Goal: Information Seeking & Learning: Find specific fact

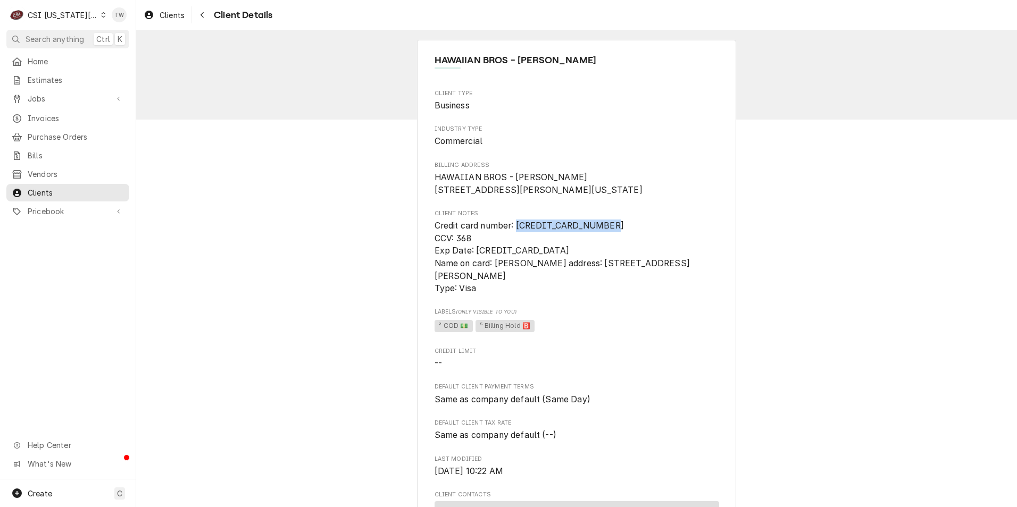
drag, startPoint x: 605, startPoint y: 241, endPoint x: 516, endPoint y: 242, distance: 89.3
click at [516, 242] on span "Credit card number: 4555 9400 0940 0209 CCV: 368 Exp Date: 06/2028 Name on card…" at bounding box center [576, 258] width 284 height 76
copy span "4555 9400 0940 0209"
drag, startPoint x: 557, startPoint y: 279, endPoint x: 493, endPoint y: 281, distance: 64.4
click at [493, 281] on span "Credit card number: 4555 9400 0940 0209 CCV: 368 Exp Date: 06/2028 Name on card…" at bounding box center [576, 258] width 284 height 76
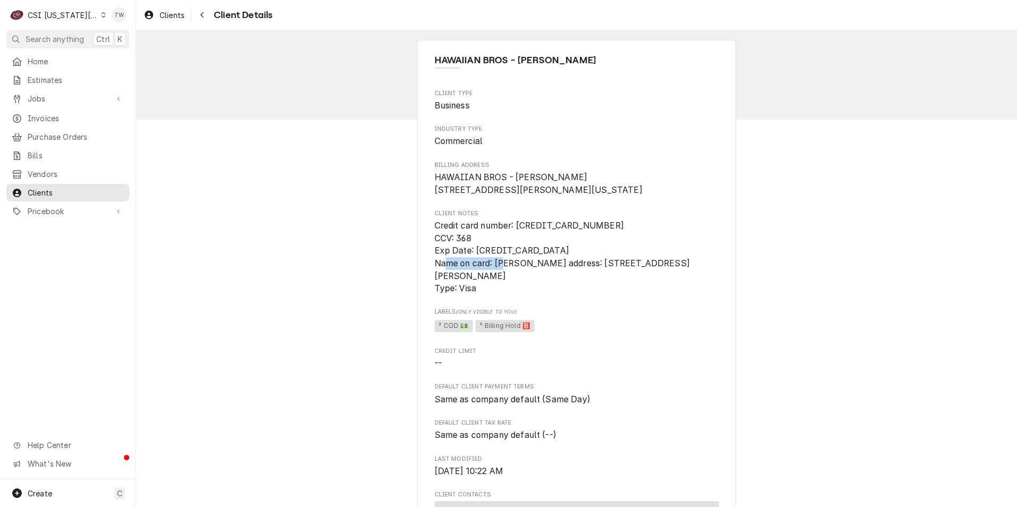
copy span "Paule McDaniel"
drag, startPoint x: 573, startPoint y: 290, endPoint x: 496, endPoint y: 294, distance: 77.2
click at [496, 294] on span "Credit card number: 4555 9400 0940 0209 CCV: 368 Exp Date: 06/2028 Name on card…" at bounding box center [576, 258] width 284 height 76
copy span "1127 NE Cardinal Ct"
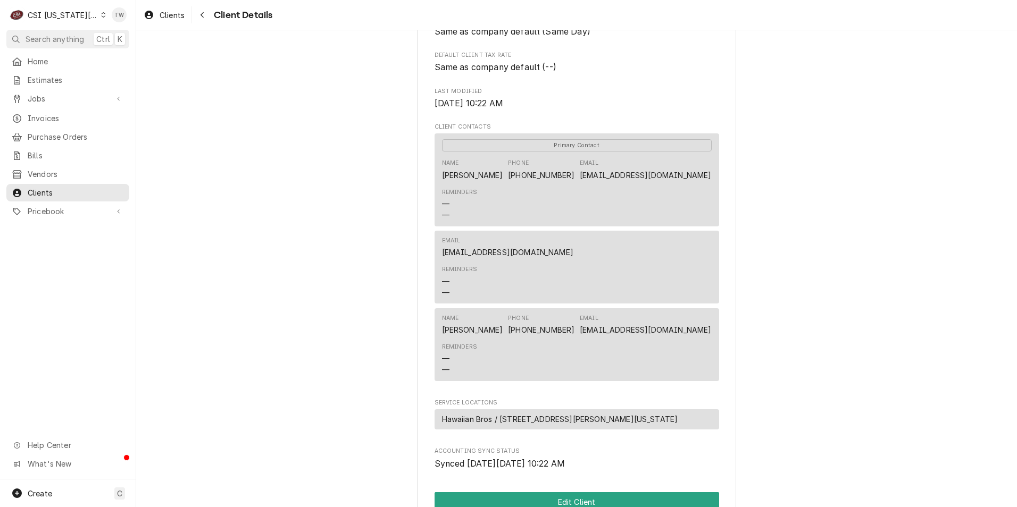
scroll to position [372, 0]
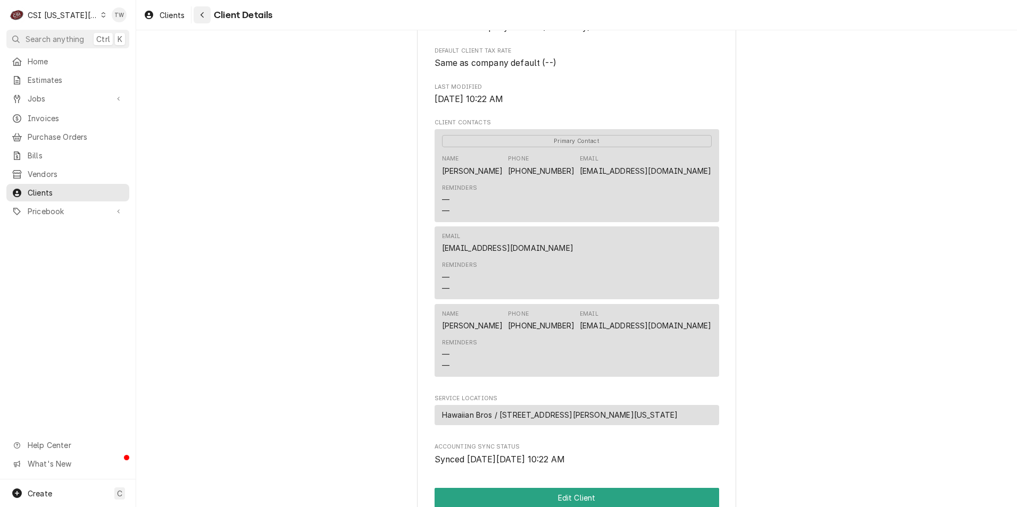
click at [206, 18] on div "Navigate back" at bounding box center [202, 15] width 11 height 11
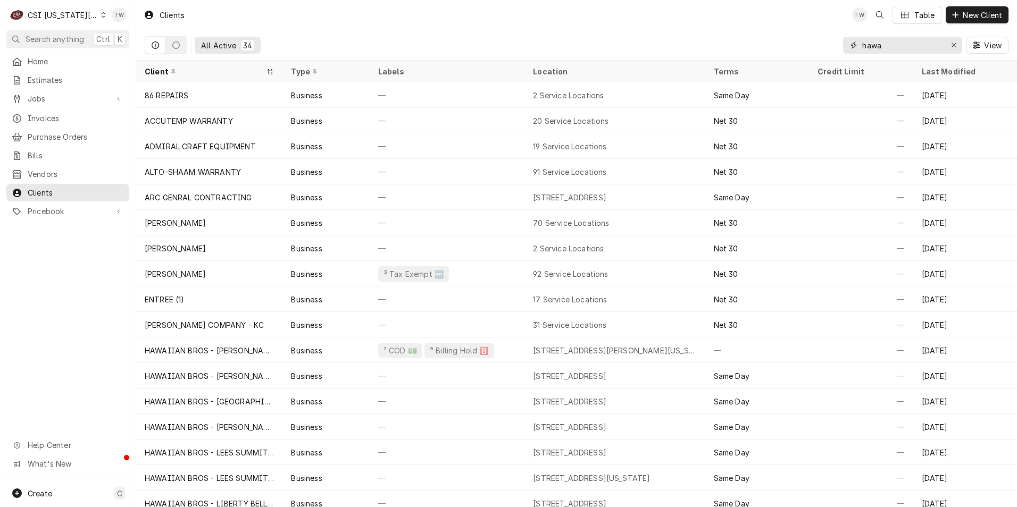
drag, startPoint x: 878, startPoint y: 44, endPoint x: 860, endPoint y: 44, distance: 17.5
click at [860, 44] on div "hawa" at bounding box center [902, 45] width 119 height 17
drag, startPoint x: 887, startPoint y: 45, endPoint x: 793, endPoint y: 46, distance: 94.1
click at [793, 46] on div "All Active 34 hawa View" at bounding box center [576, 45] width 863 height 30
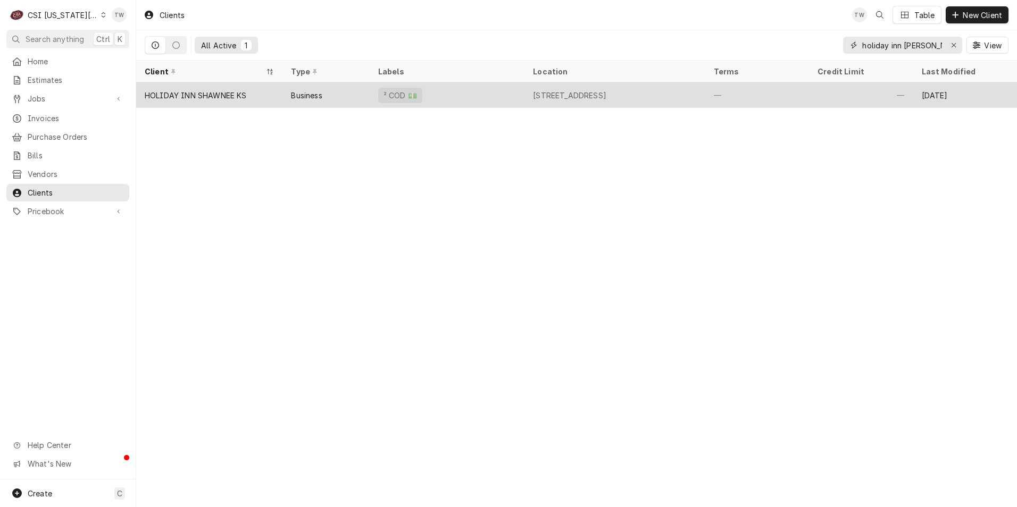
type input "holiday inn shaw"
click at [186, 87] on div "HOLIDAY INN SHAWNEE KS" at bounding box center [209, 95] width 146 height 26
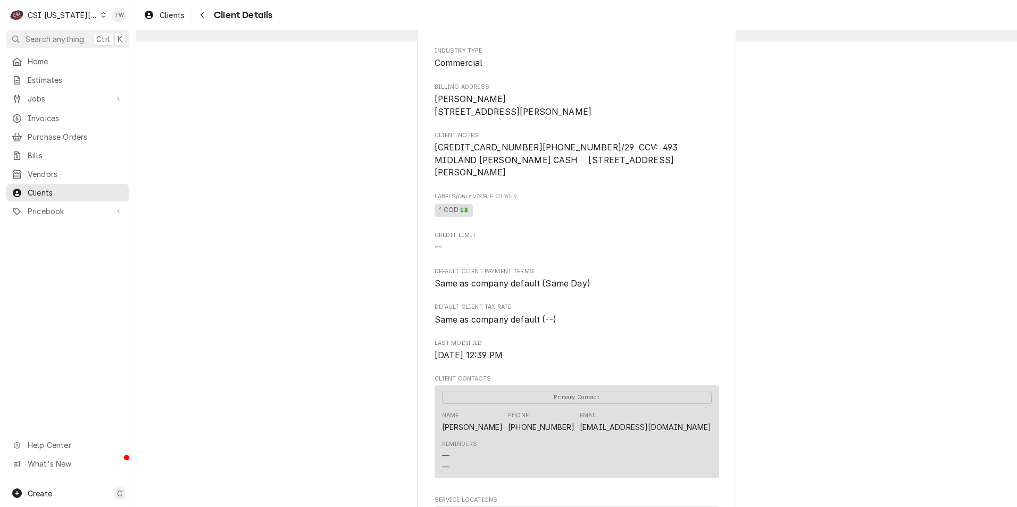
scroll to position [106, 0]
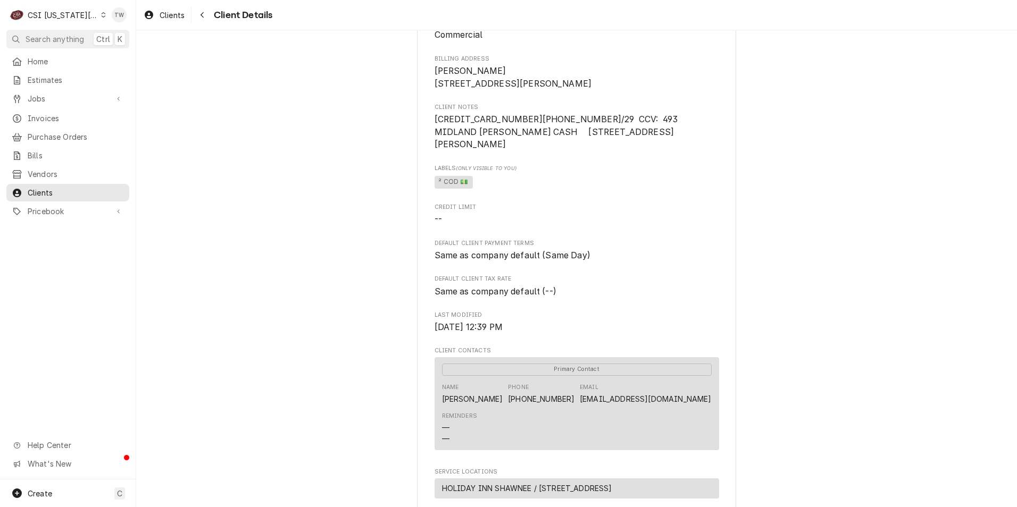
drag, startPoint x: 617, startPoint y: 429, endPoint x: 430, endPoint y: 428, distance: 187.7
click at [430, 428] on div "HOLIDAY INN SHAWNEE [GEOGRAPHIC_DATA] Client Type Business Industry Type Commer…" at bounding box center [576, 319] width 319 height 770
copy link "[EMAIL_ADDRESS][DOMAIN_NAME]"
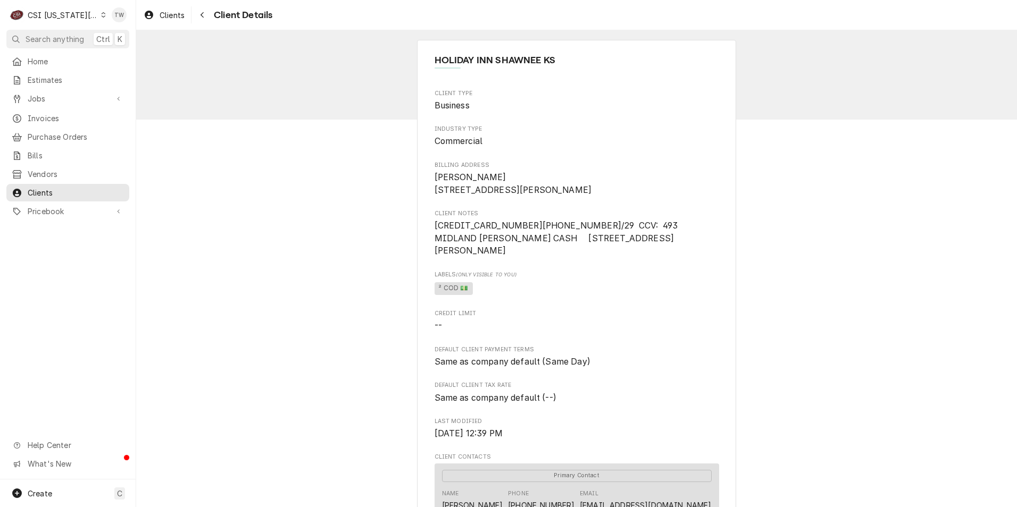
drag, startPoint x: 206, startPoint y: 15, endPoint x: 257, endPoint y: 37, distance: 55.0
click at [206, 15] on div "Navigate back" at bounding box center [202, 15] width 11 height 11
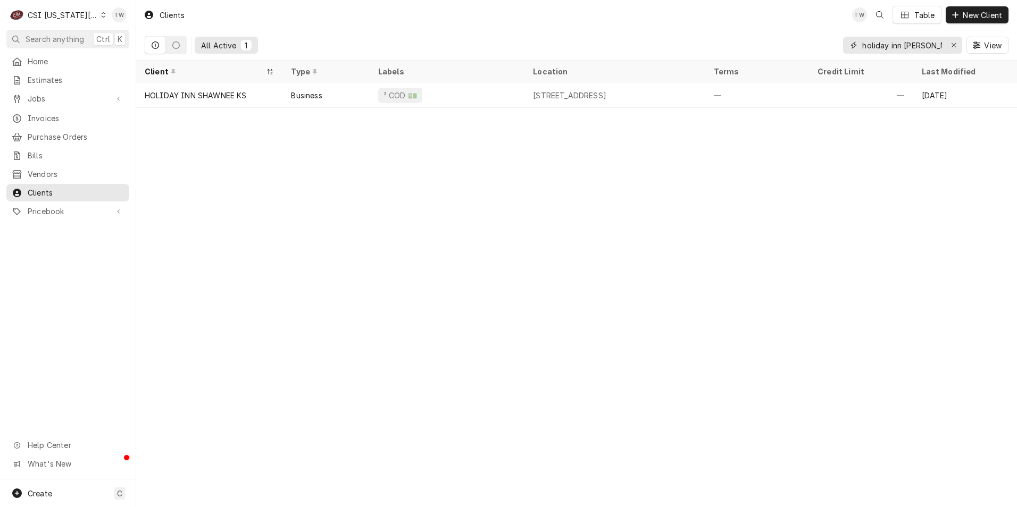
drag, startPoint x: 924, startPoint y: 44, endPoint x: 887, endPoint y: 50, distance: 37.8
click at [887, 50] on input "holiday inn shaw" at bounding box center [902, 45] width 80 height 17
click at [48, 115] on span "Invoices" at bounding box center [76, 118] width 96 height 11
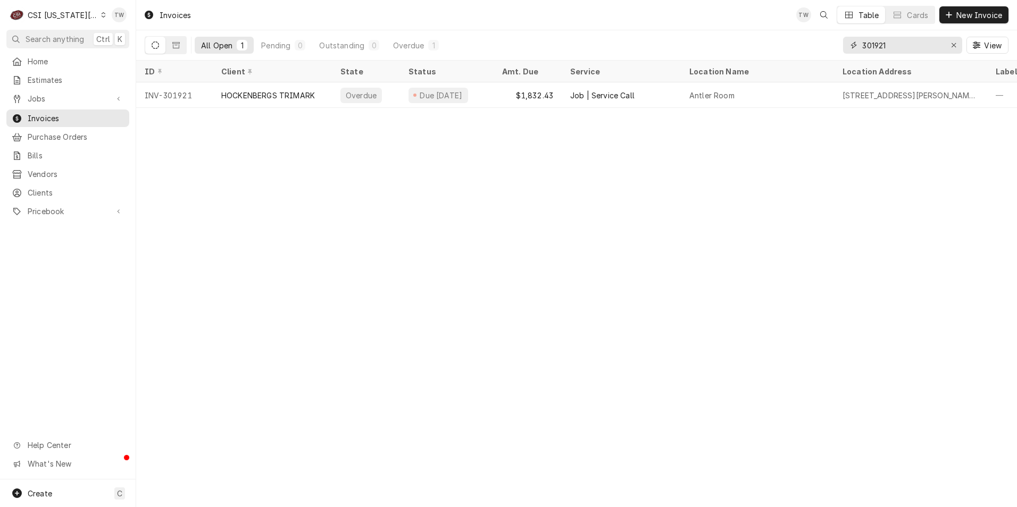
drag, startPoint x: 894, startPoint y: 45, endPoint x: 714, endPoint y: 48, distance: 180.8
click at [714, 48] on div "All Open 1 Pending 0 Outstanding 0 Overdue 1 301921 View" at bounding box center [576, 45] width 863 height 30
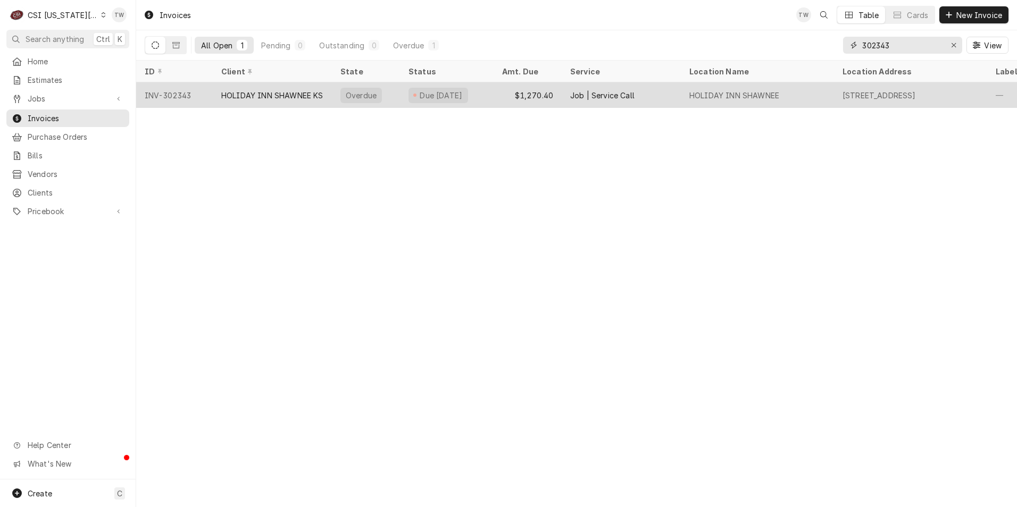
type input "302343"
click at [289, 105] on div "HOLIDAY INN SHAWNEE KS" at bounding box center [272, 95] width 119 height 26
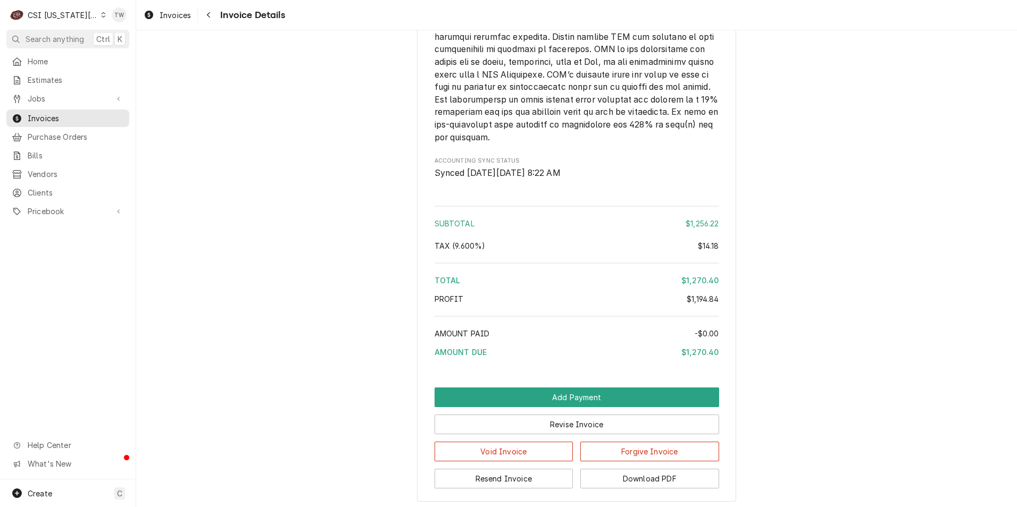
scroll to position [2330, 0]
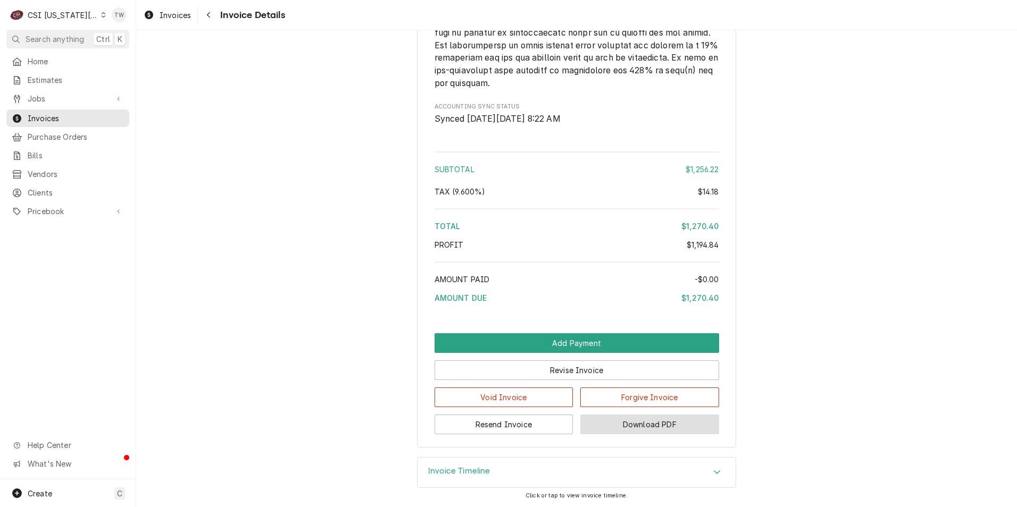
click at [650, 418] on button "Download PDF" at bounding box center [649, 425] width 139 height 20
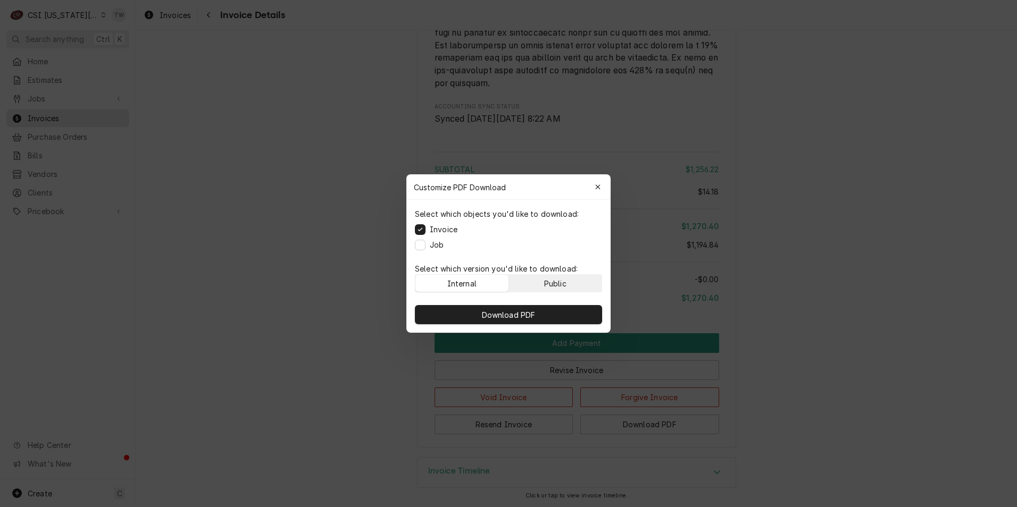
click at [551, 286] on div "Public" at bounding box center [555, 283] width 22 height 11
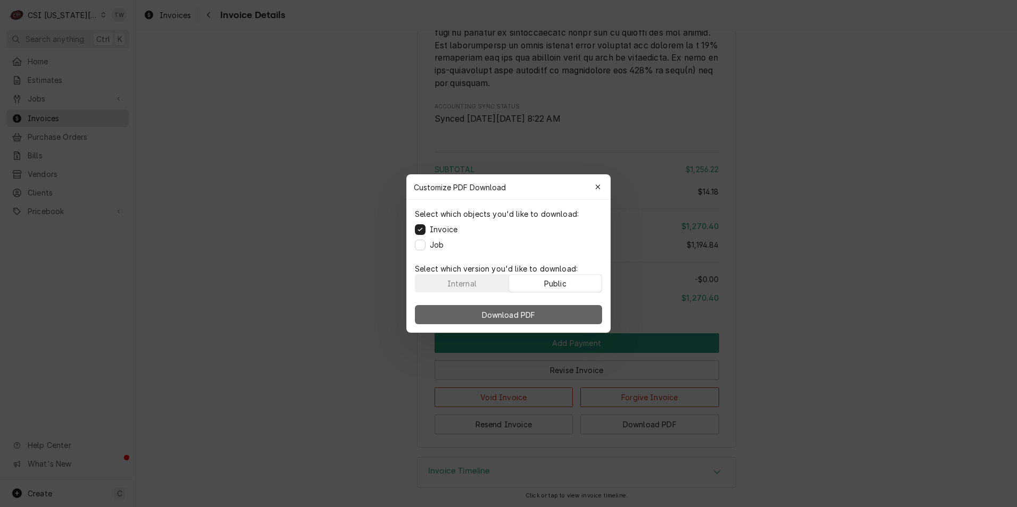
click at [530, 317] on span "Download PDF" at bounding box center [509, 314] width 58 height 11
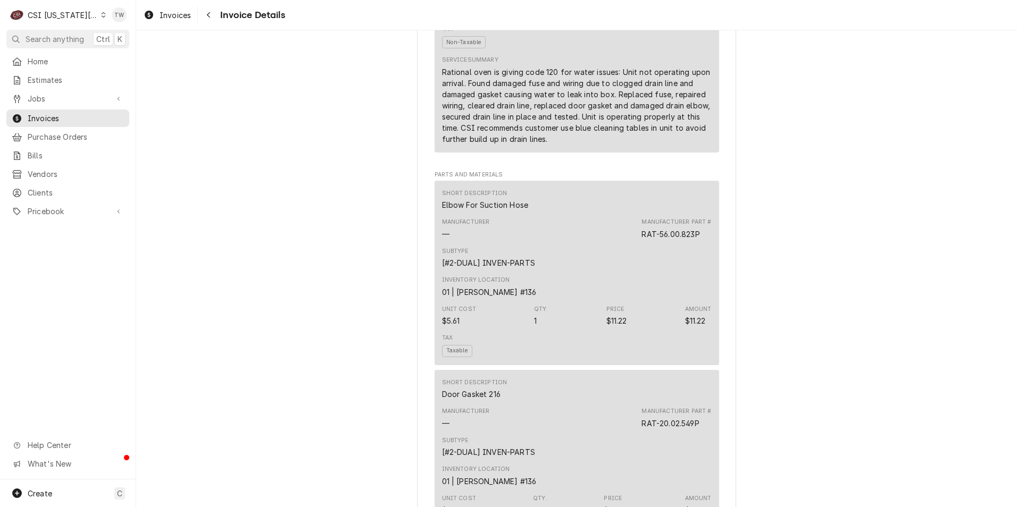
scroll to position [628, 0]
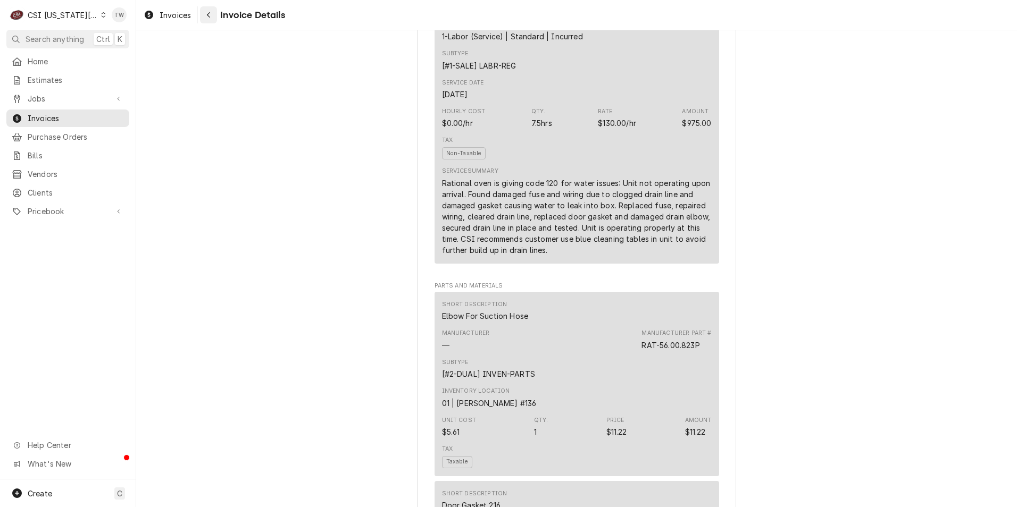
click at [214, 18] on div "Navigate back" at bounding box center [208, 15] width 11 height 11
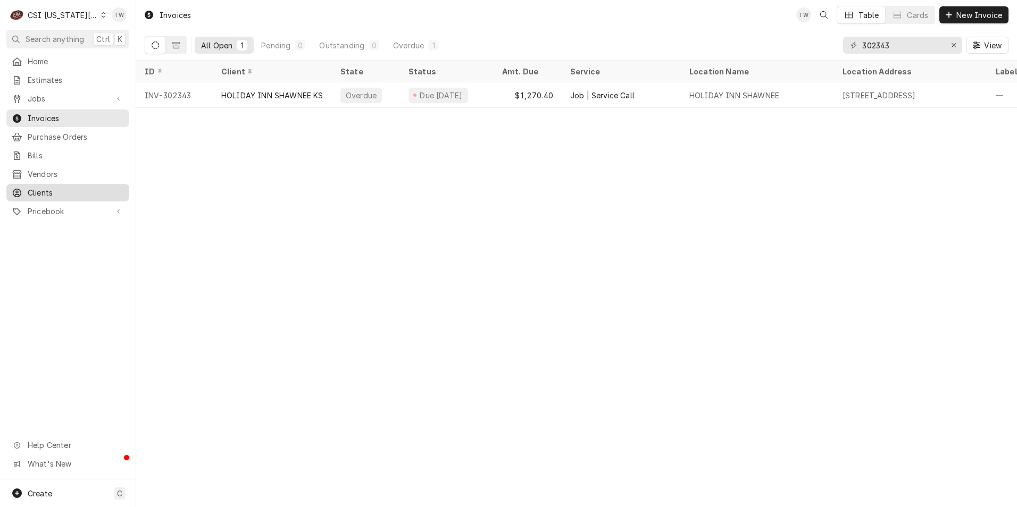
click at [60, 187] on span "Clients" at bounding box center [76, 192] width 96 height 11
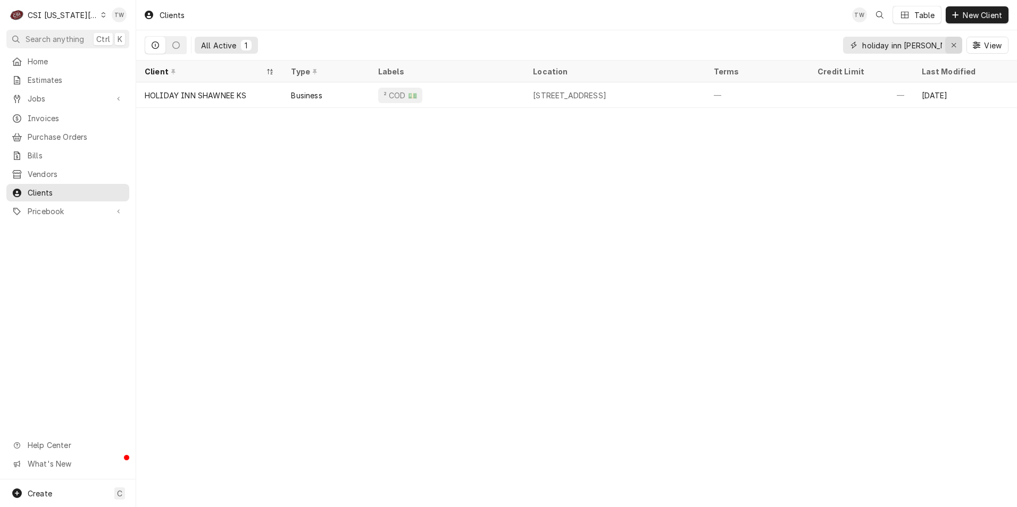
click at [954, 49] on div "Erase input" at bounding box center [953, 45] width 11 height 11
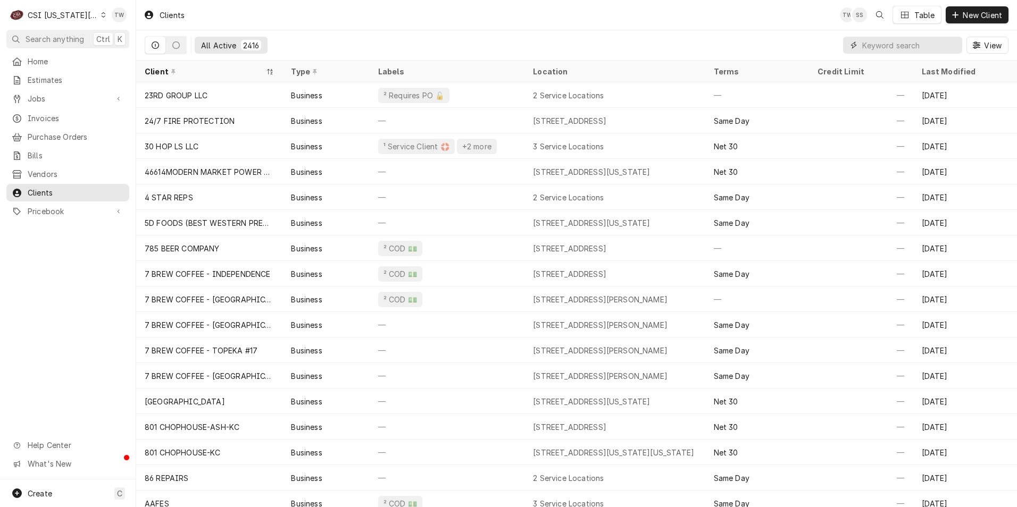
click at [891, 48] on input "Dynamic Content Wrapper" at bounding box center [909, 45] width 95 height 17
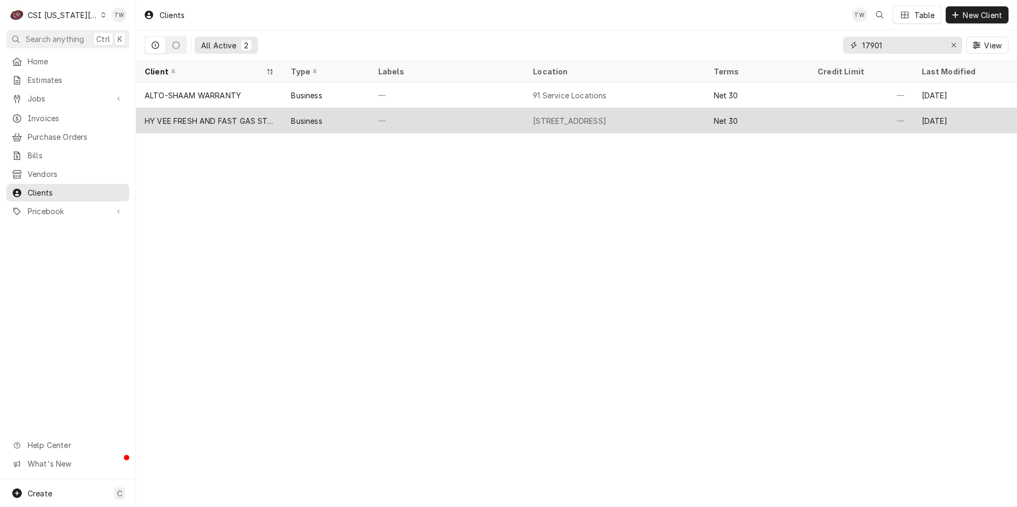
type input "17901"
click at [438, 121] on div "—" at bounding box center [447, 121] width 155 height 26
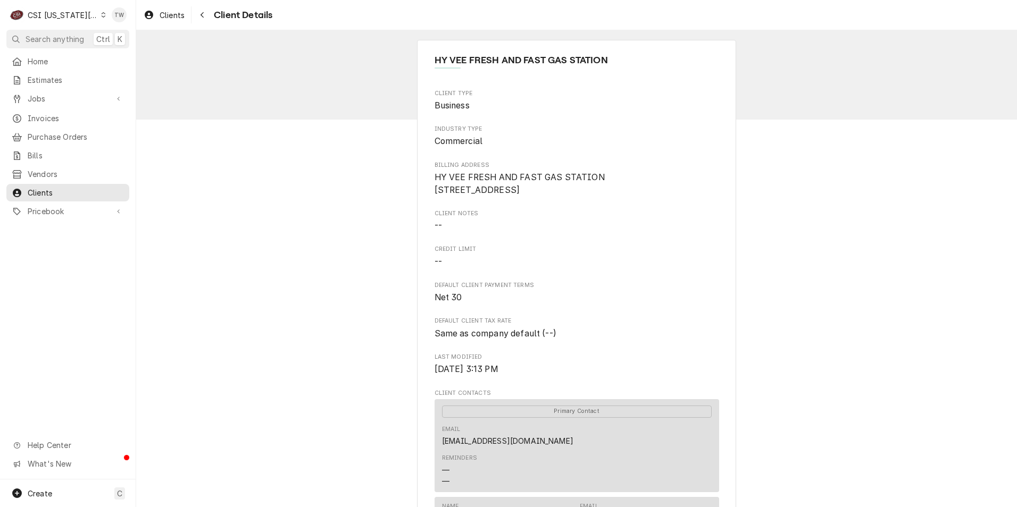
drag, startPoint x: 431, startPoint y: 178, endPoint x: 510, endPoint y: 201, distance: 82.1
click at [510, 196] on span "HY VEE FRESH AND FAST GAS STATION [STREET_ADDRESS]" at bounding box center [576, 183] width 284 height 25
copy span "HY VEE FRESH AND FAST GAS STATION [STREET_ADDRESS]"
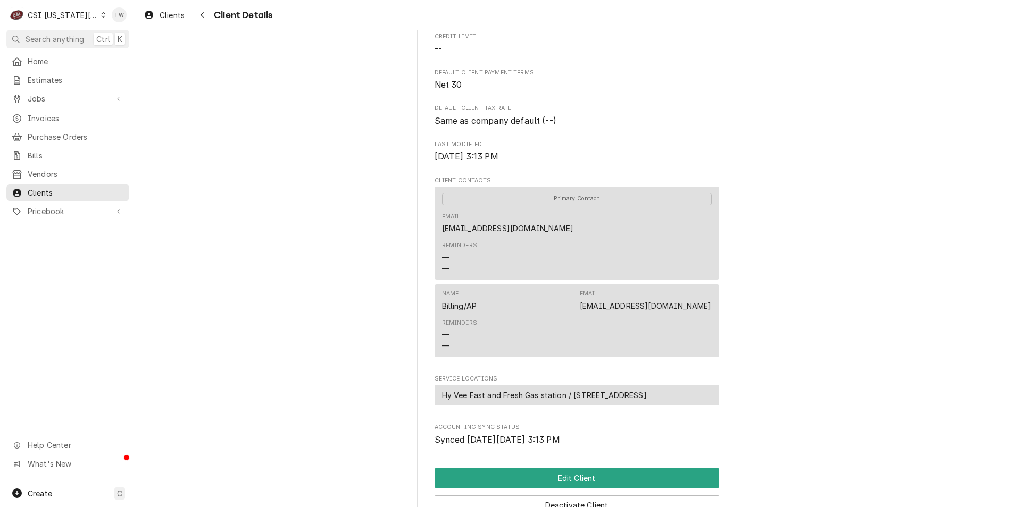
scroll to position [388, 0]
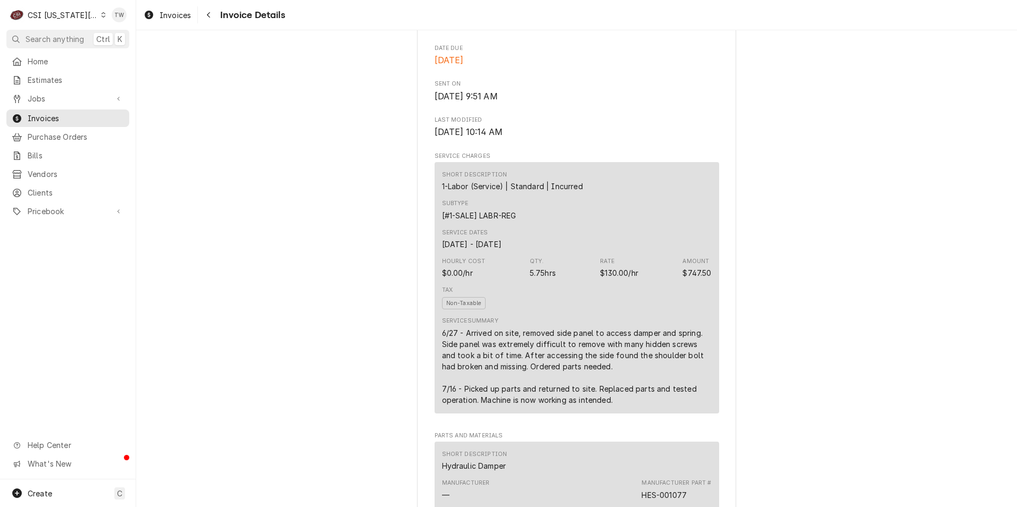
scroll to position [266, 0]
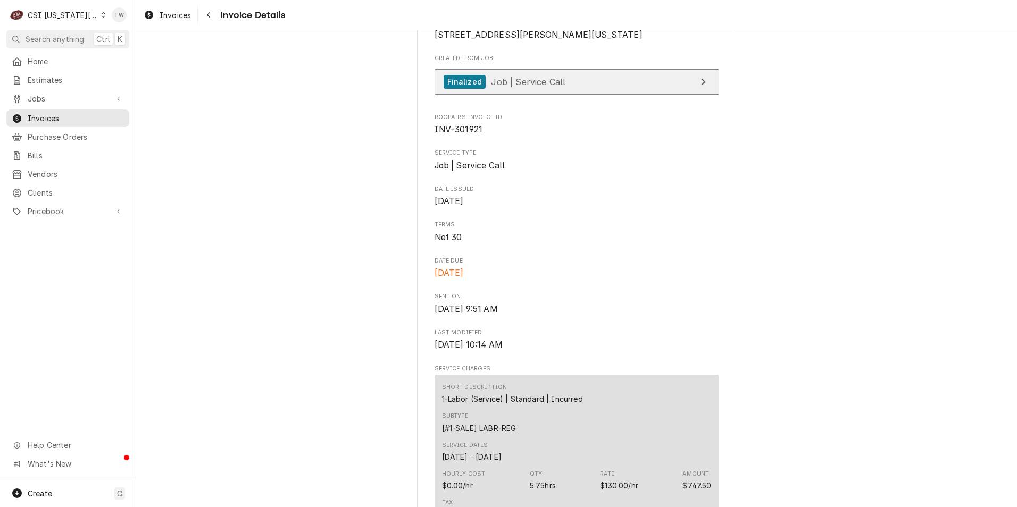
click at [592, 95] on link "Finalized Job | Service Call" at bounding box center [576, 82] width 284 height 26
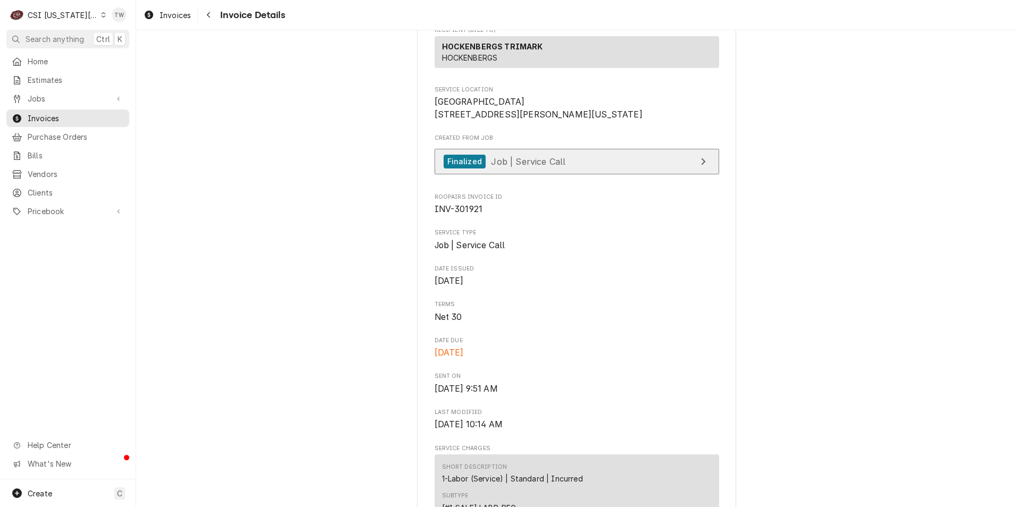
scroll to position [106, 0]
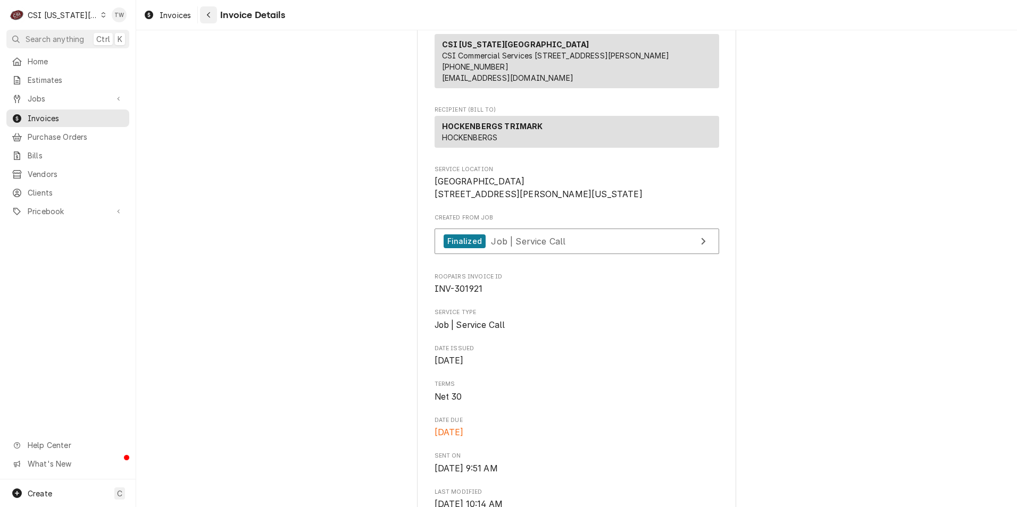
click at [208, 15] on icon "Navigate back" at bounding box center [208, 14] width 5 height 7
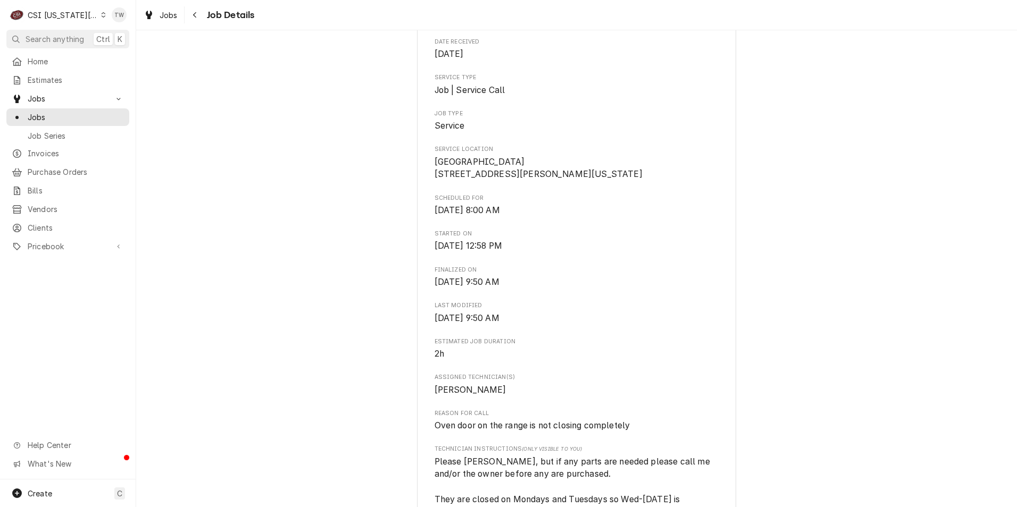
scroll to position [266, 0]
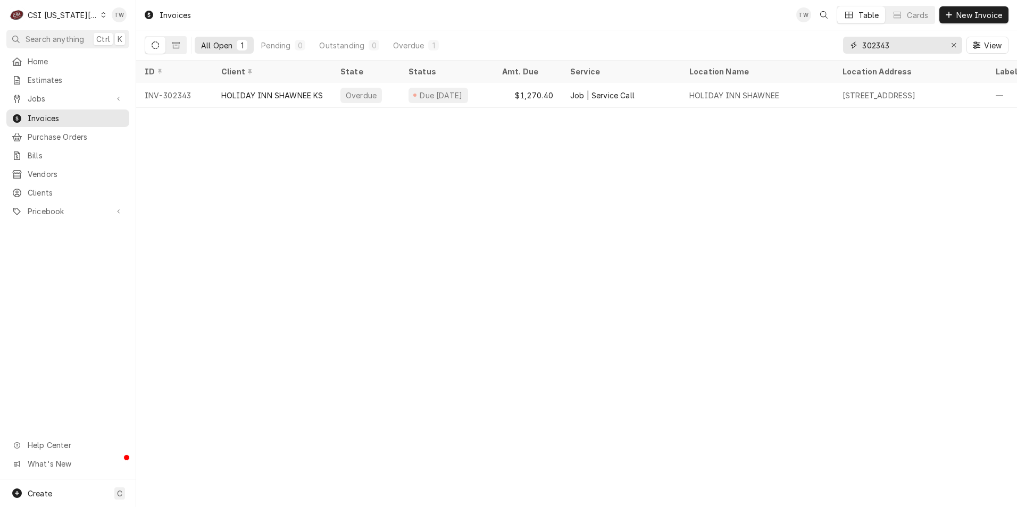
click at [922, 48] on input "302343" at bounding box center [902, 45] width 80 height 17
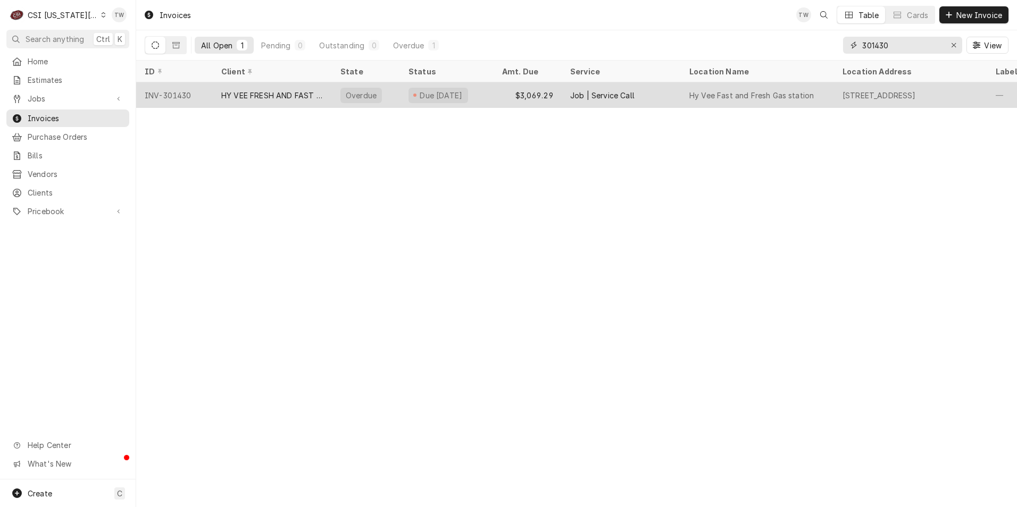
type input "301430"
click at [273, 93] on div "HY VEE FRESH AND FAST GAS STATION" at bounding box center [272, 95] width 102 height 11
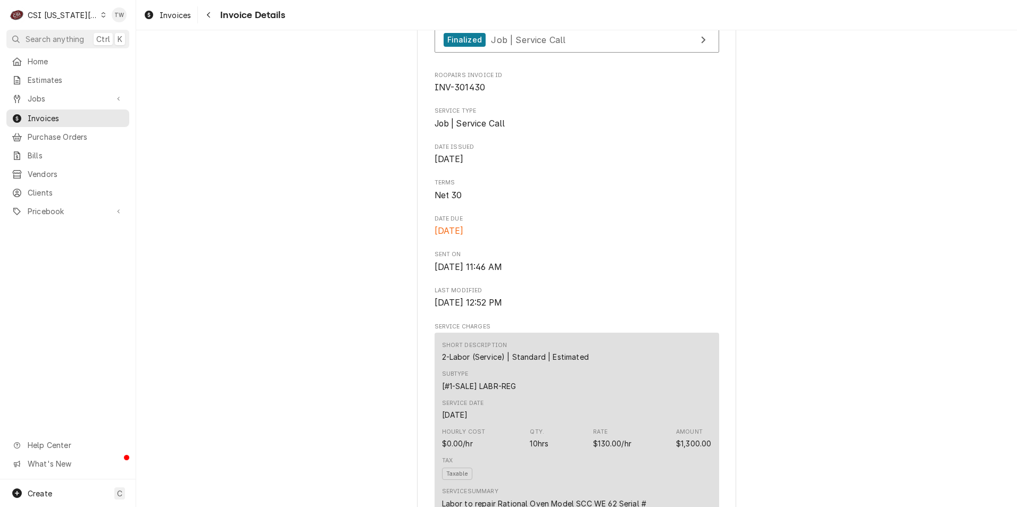
scroll to position [106, 0]
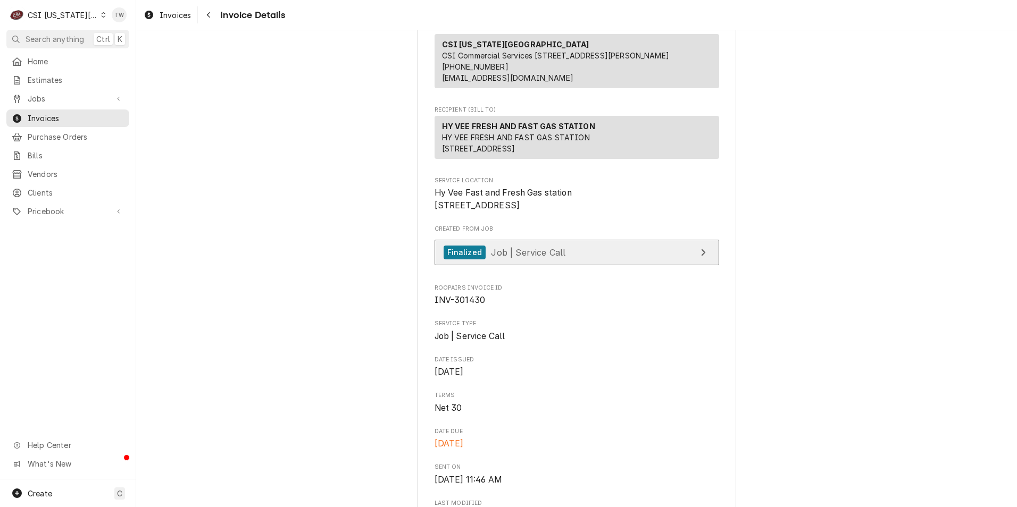
click at [585, 266] on link "Finalized Job | Service Call" at bounding box center [576, 253] width 284 height 26
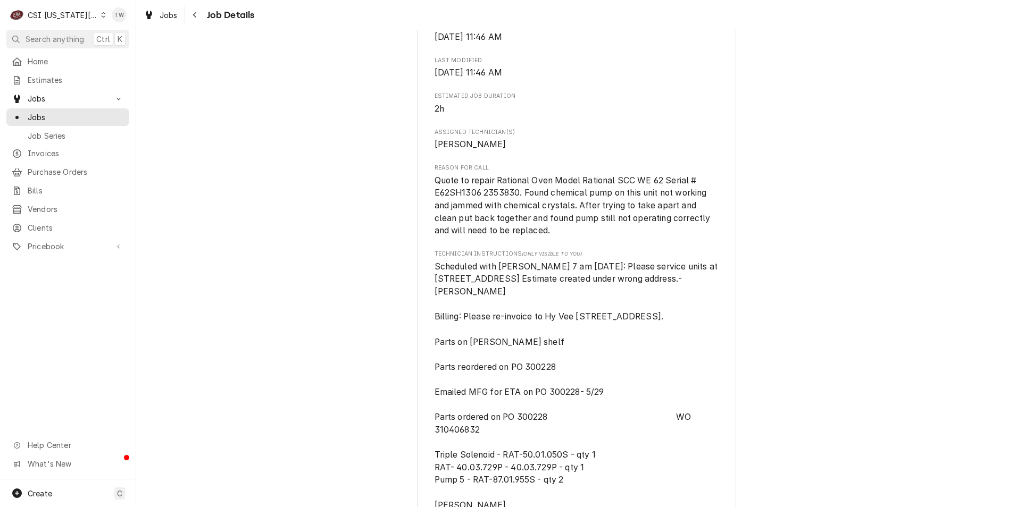
scroll to position [585, 0]
